Goal: Transaction & Acquisition: Purchase product/service

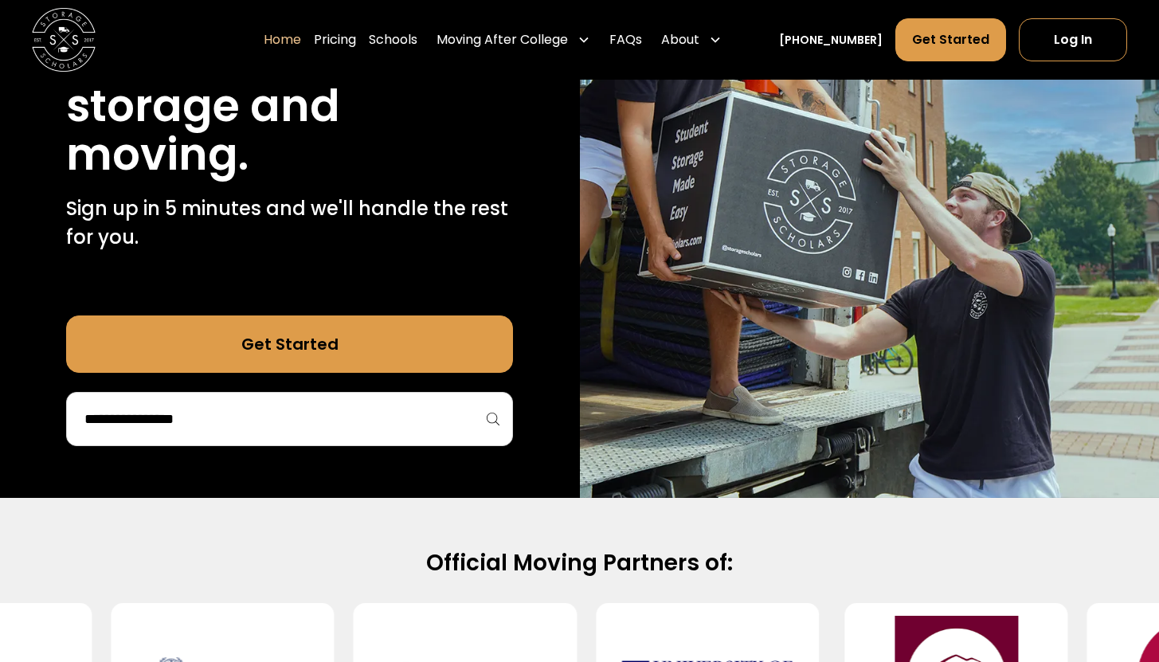
scroll to position [245, 0]
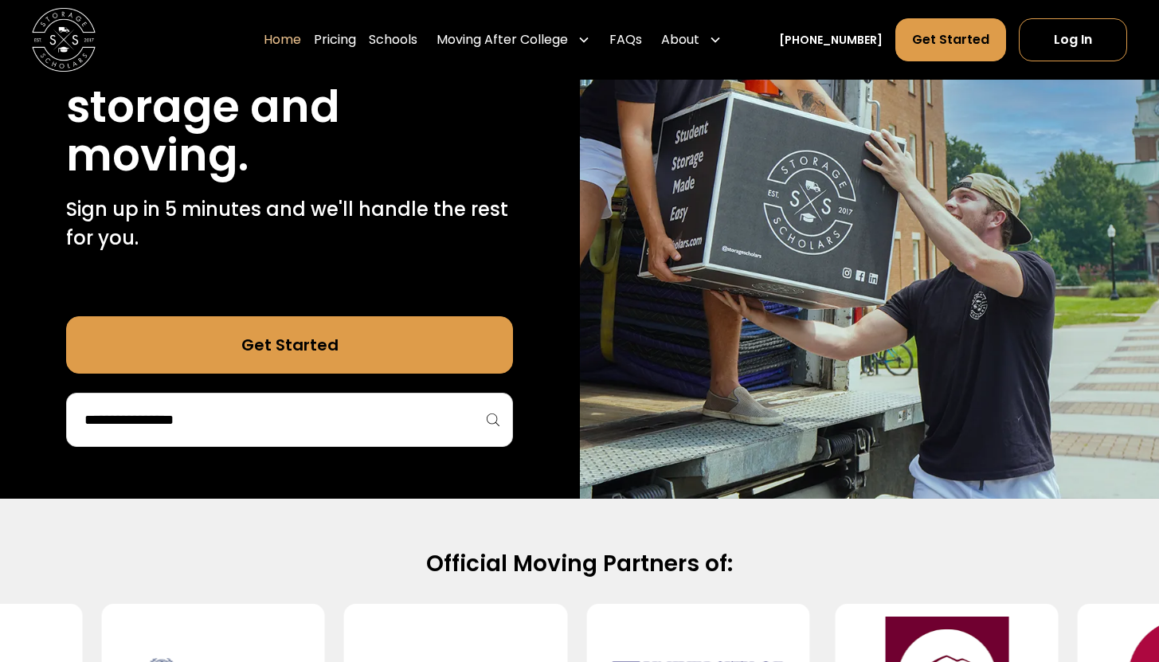
click at [336, 436] on div at bounding box center [289, 420] width 447 height 54
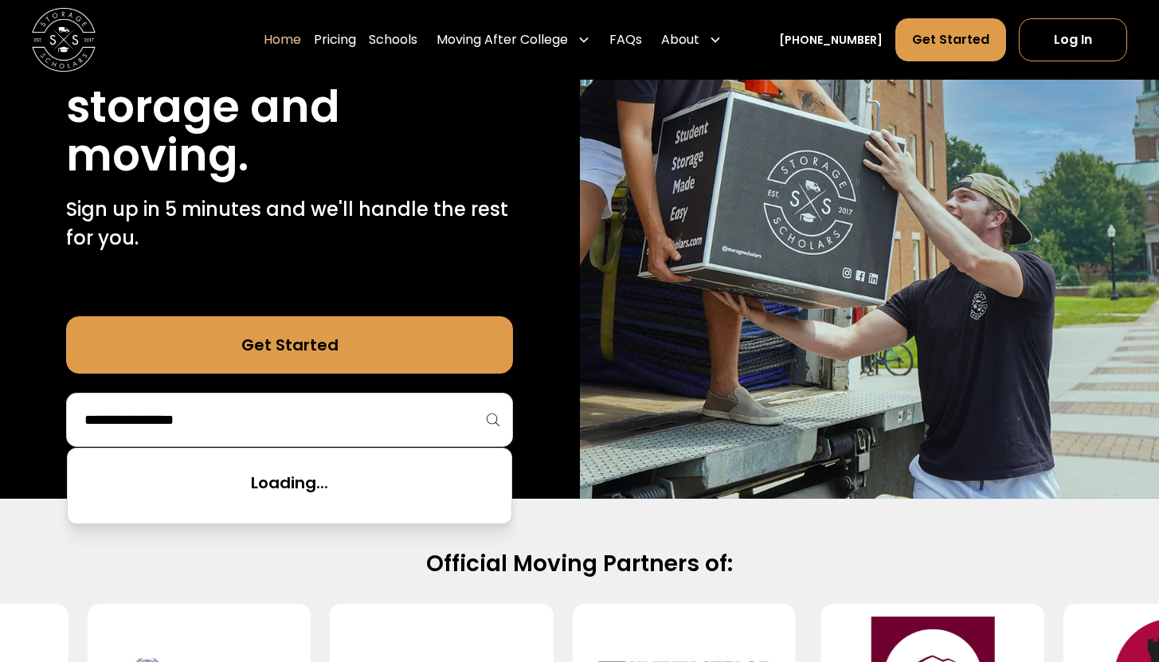
click at [327, 421] on input "search" at bounding box center [289, 419] width 413 height 27
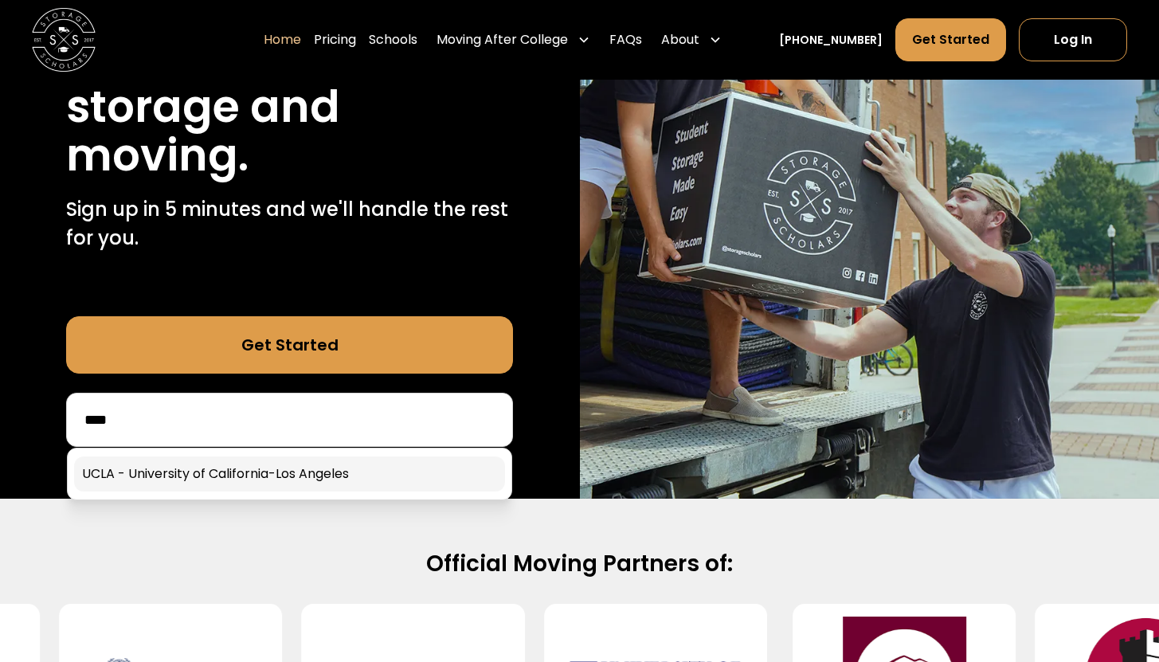
type input "****"
click at [331, 473] on link at bounding box center [289, 473] width 431 height 35
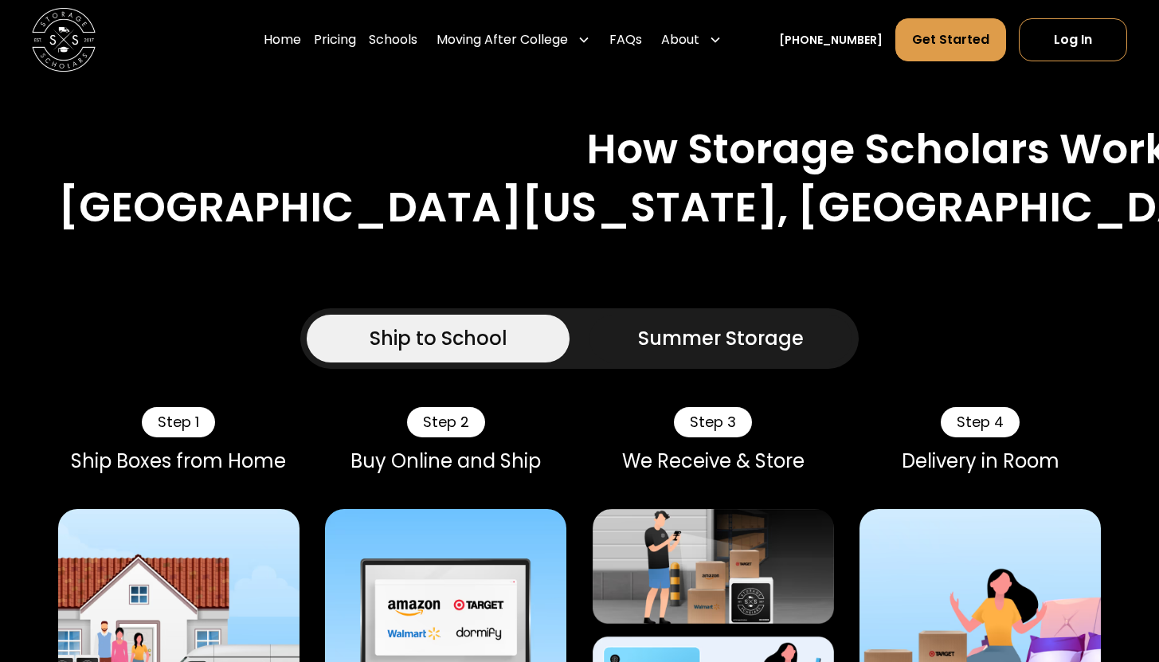
scroll to position [890, 0]
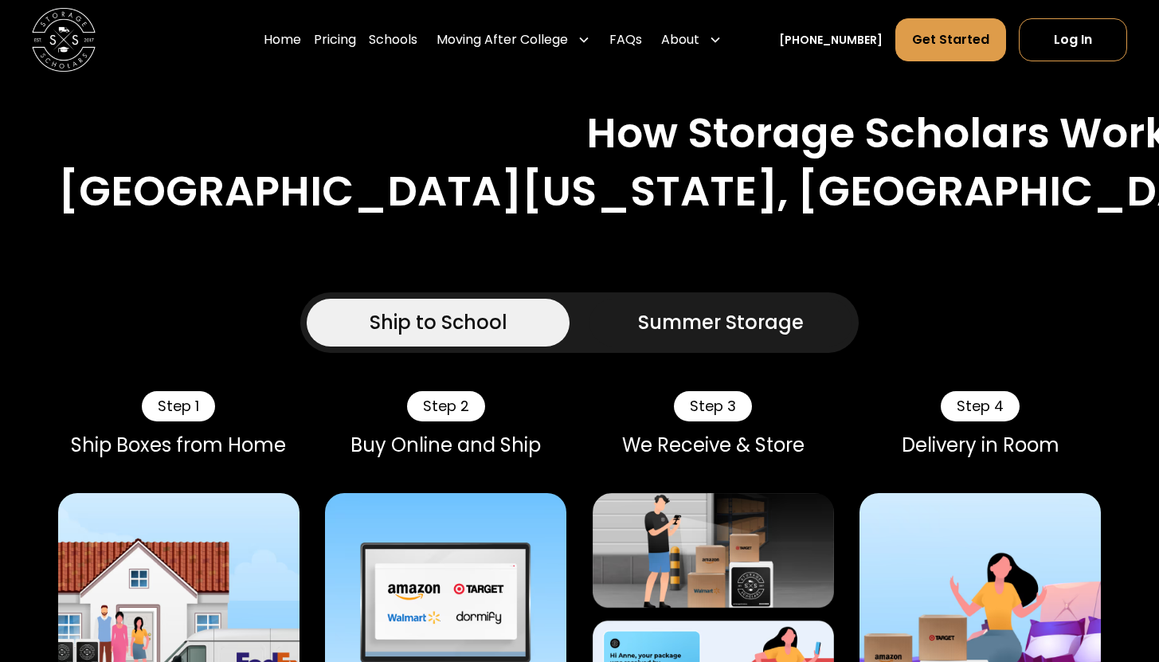
click at [761, 299] on link "Summer Storage" at bounding box center [720, 323] width 263 height 48
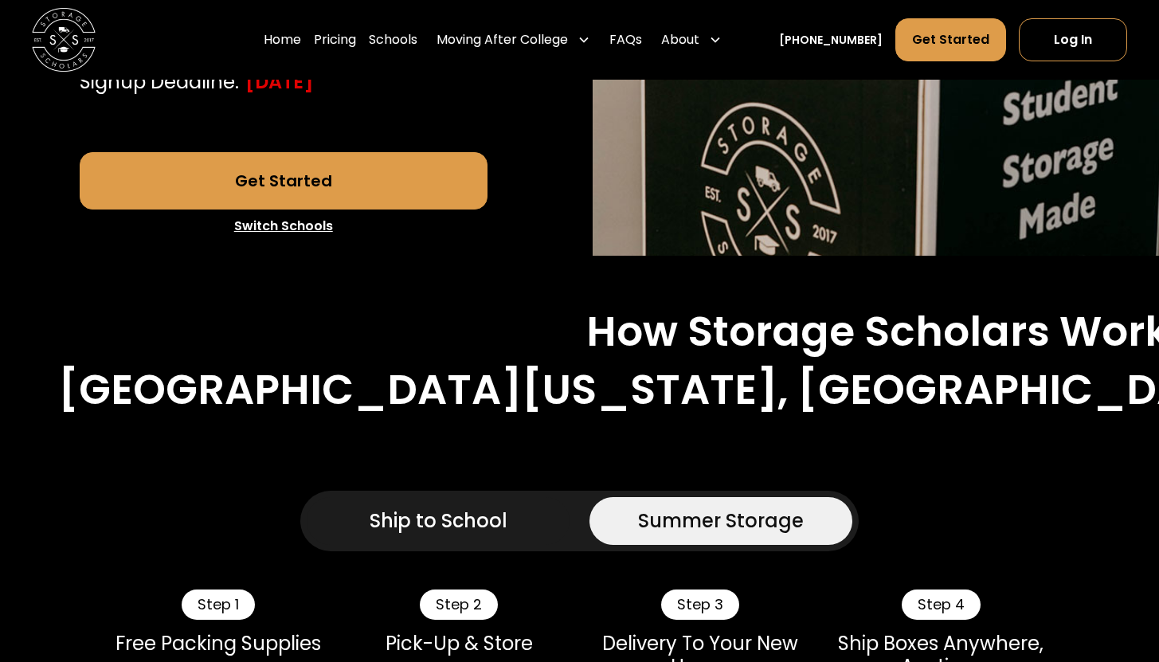
scroll to position [729, 0]
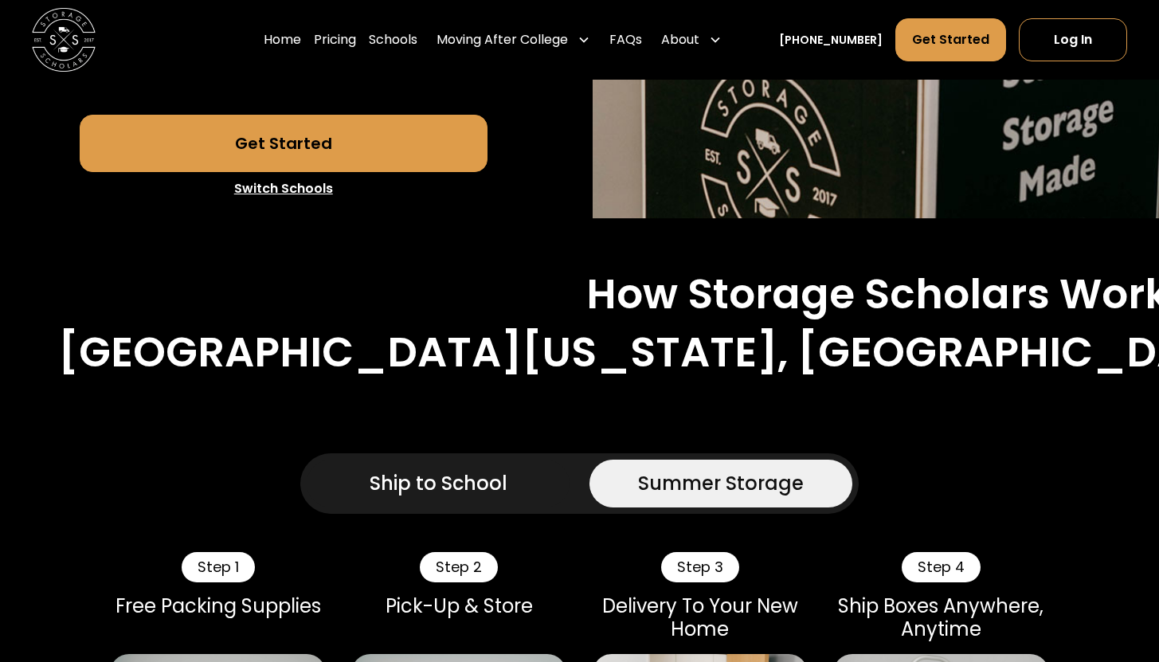
click at [463, 460] on link "Ship to School" at bounding box center [438, 484] width 263 height 48
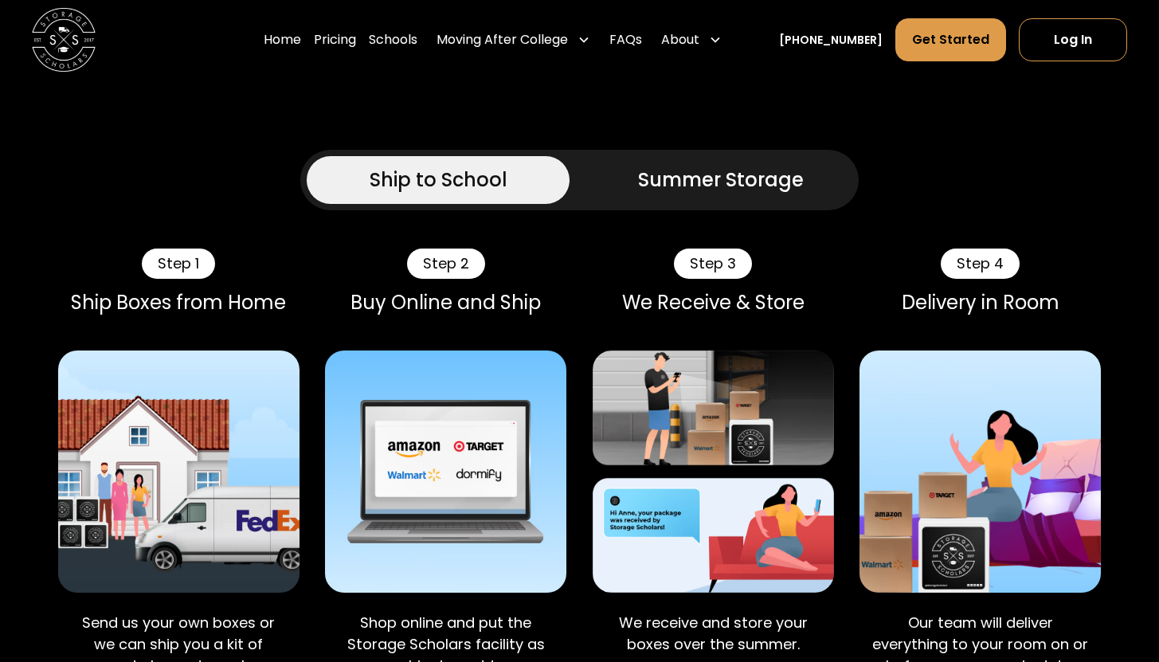
scroll to position [914, 0]
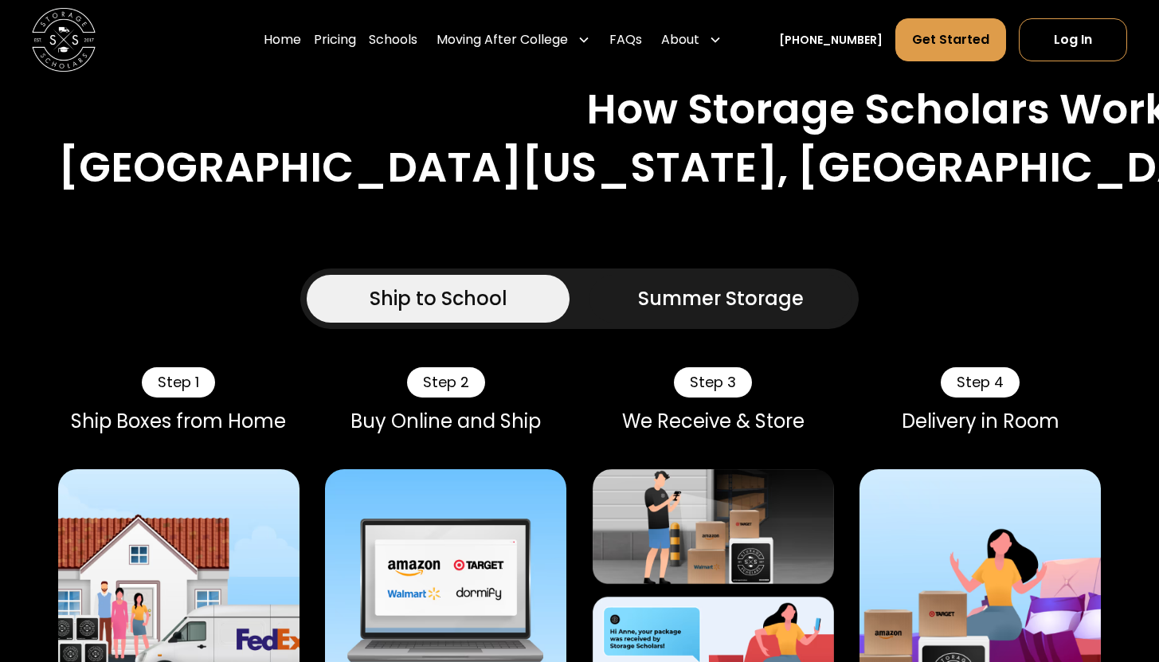
click at [667, 284] on div "Summer Storage" at bounding box center [721, 298] width 166 height 29
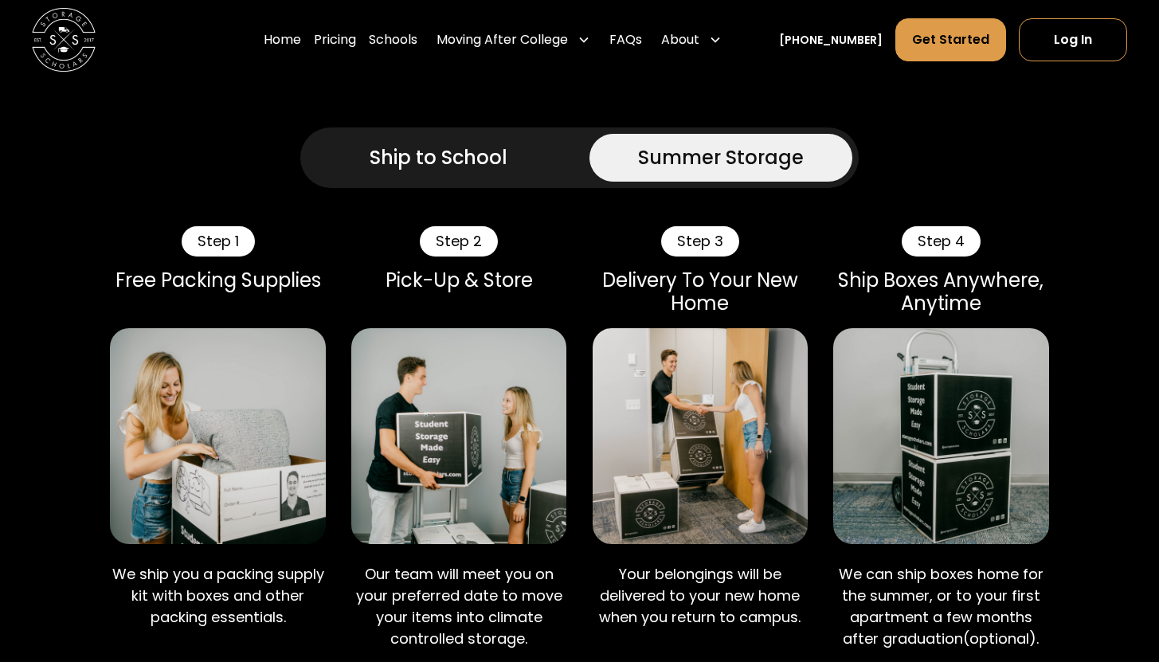
scroll to position [1055, 0]
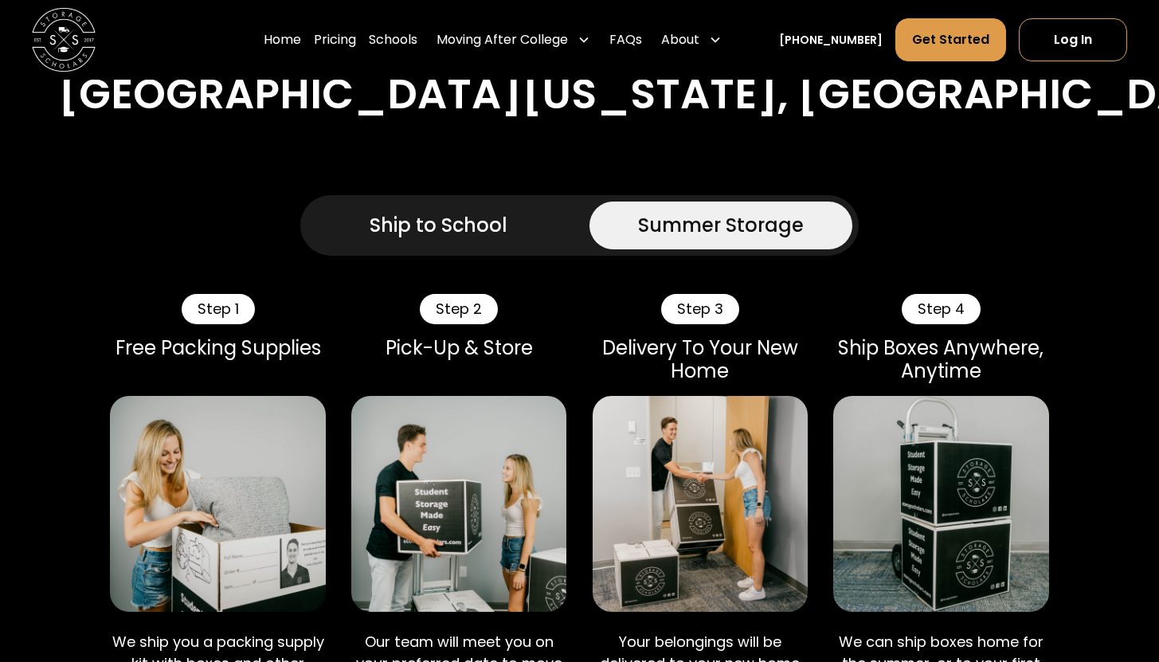
click at [472, 211] on div "Ship to School" at bounding box center [439, 225] width 138 height 29
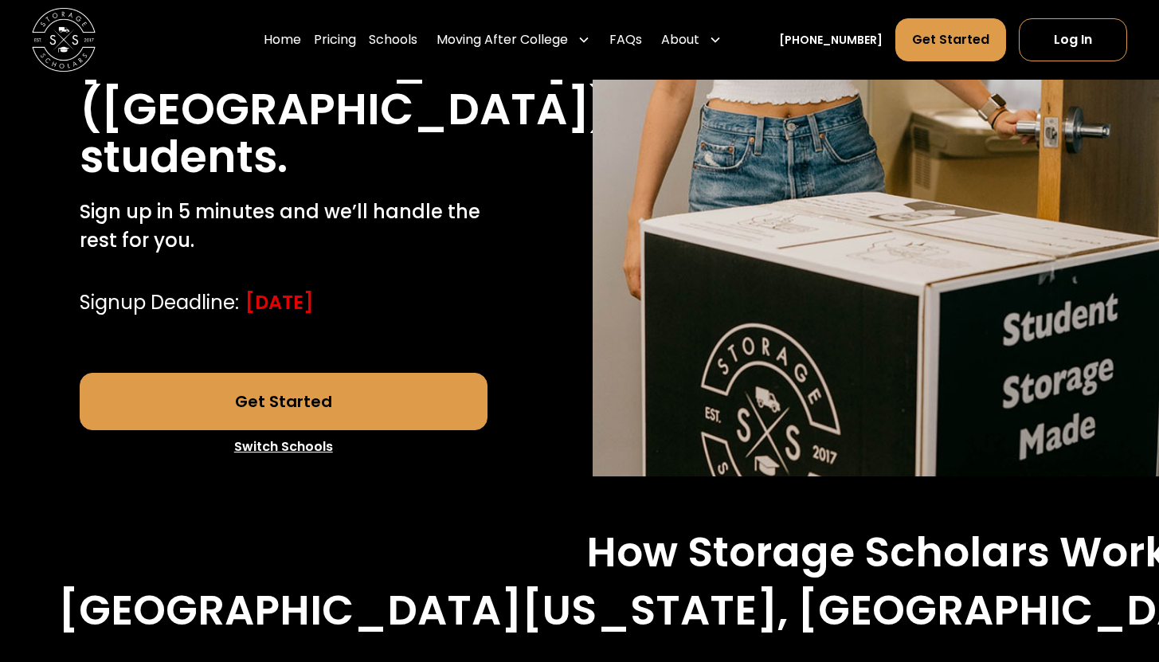
scroll to position [494, 0]
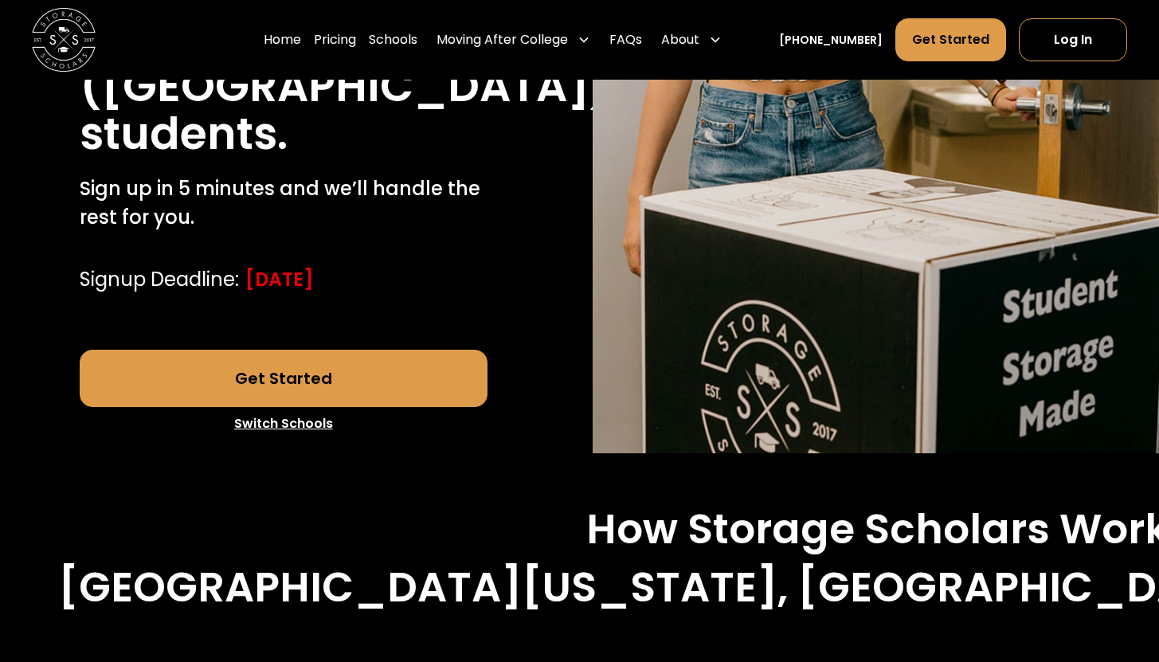
click at [370, 350] on link "Get Started" at bounding box center [284, 378] width 408 height 57
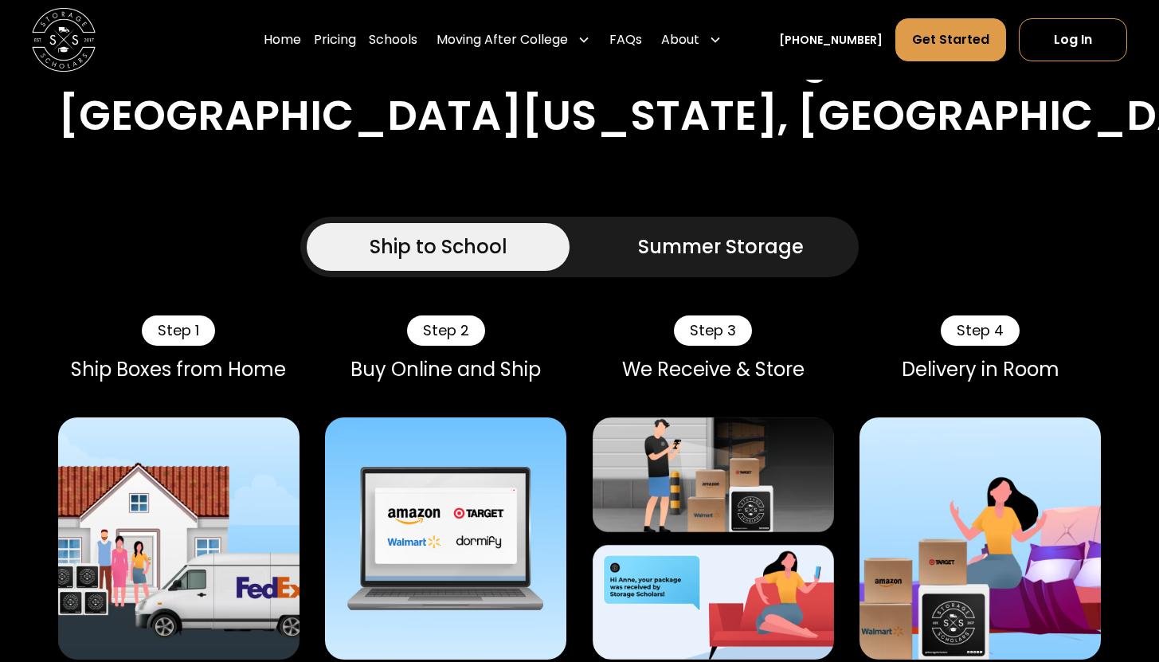
scroll to position [946, 0]
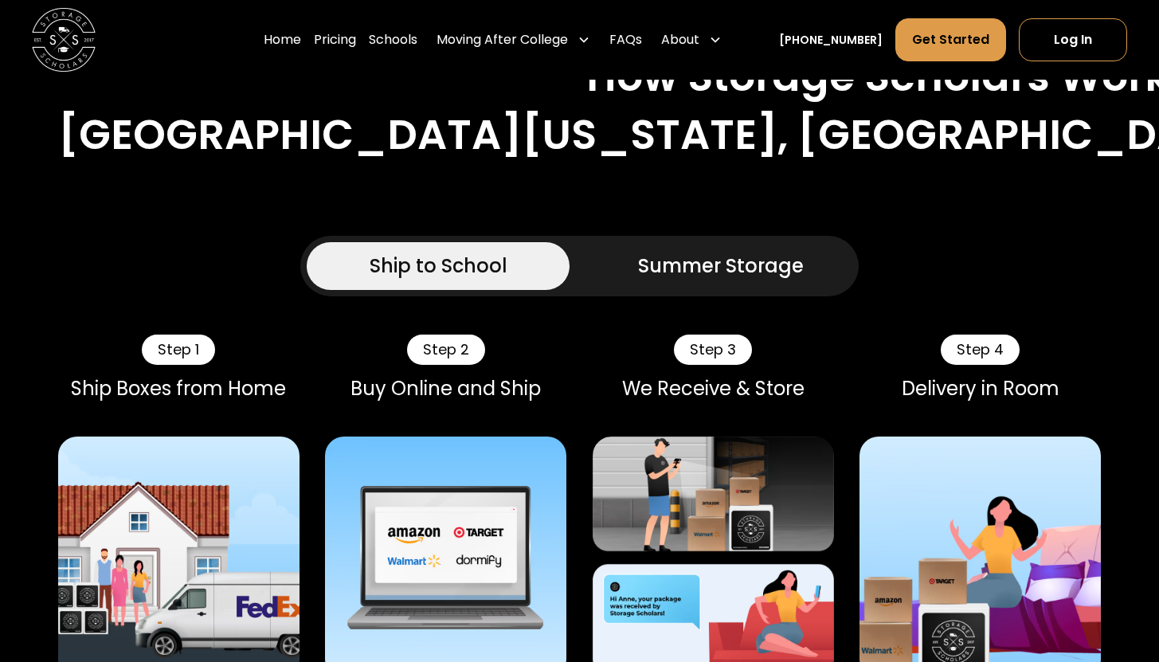
click at [678, 252] on div "Summer Storage" at bounding box center [721, 266] width 166 height 29
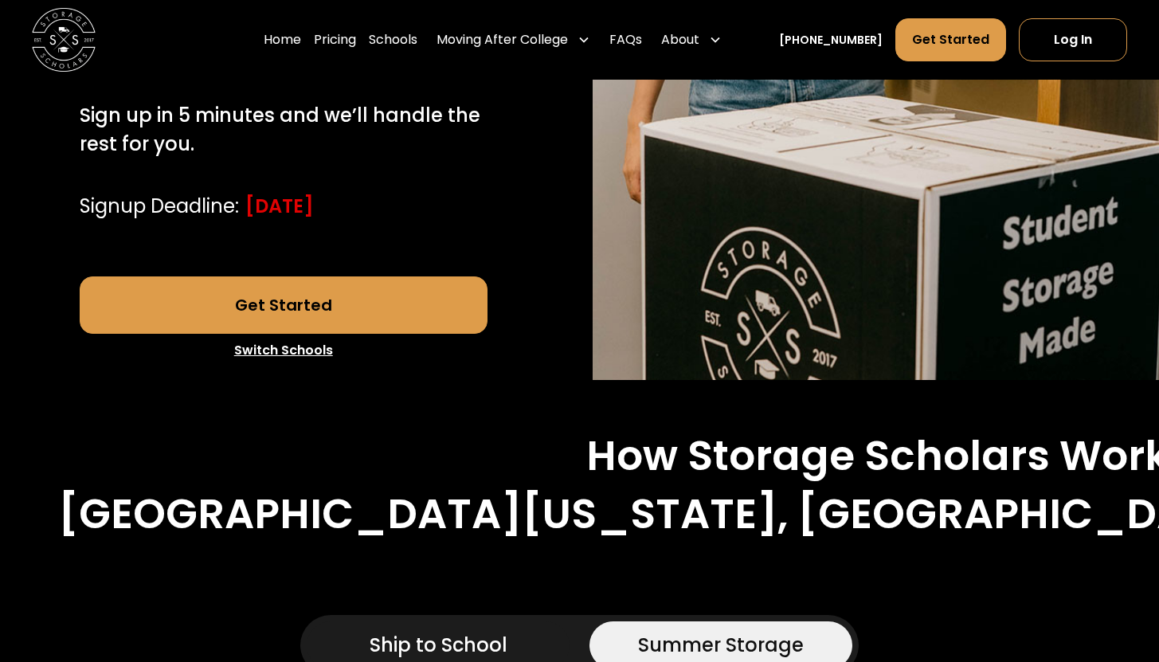
scroll to position [587, 0]
